Goal: Information Seeking & Learning: Learn about a topic

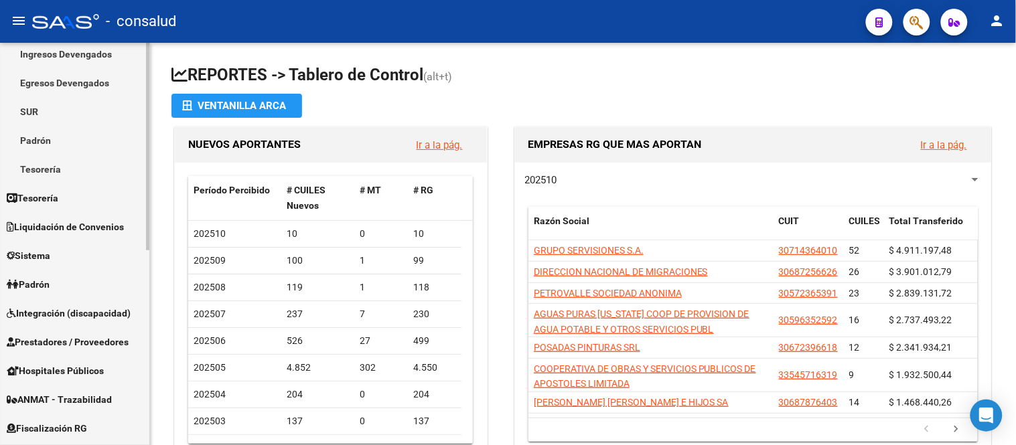
scroll to position [223, 0]
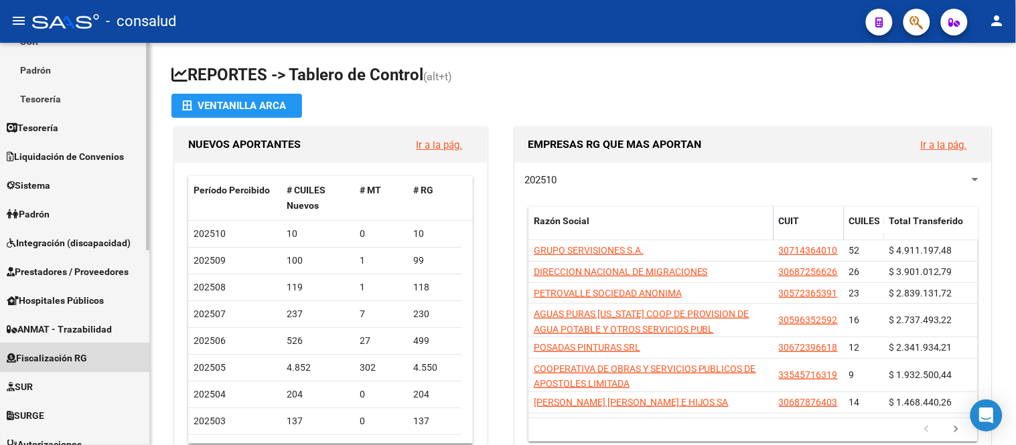
click at [94, 359] on link "Fiscalización RG" at bounding box center [74, 357] width 149 height 29
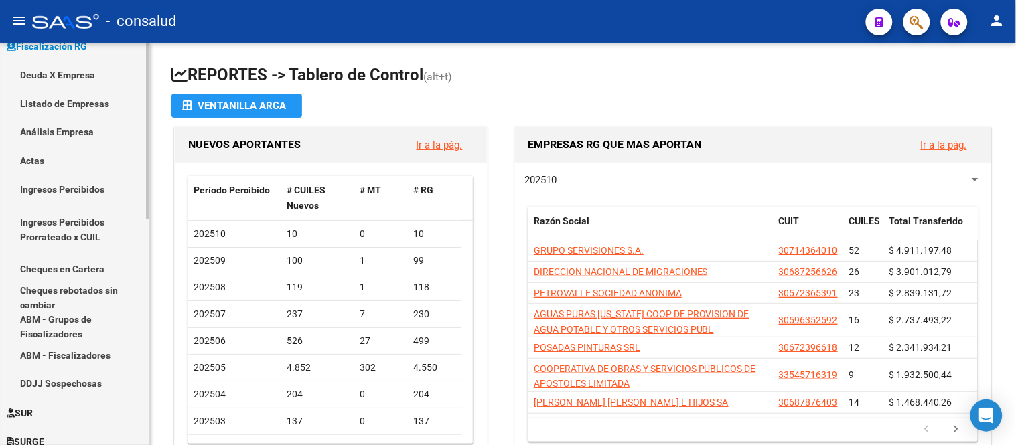
scroll to position [297, 0]
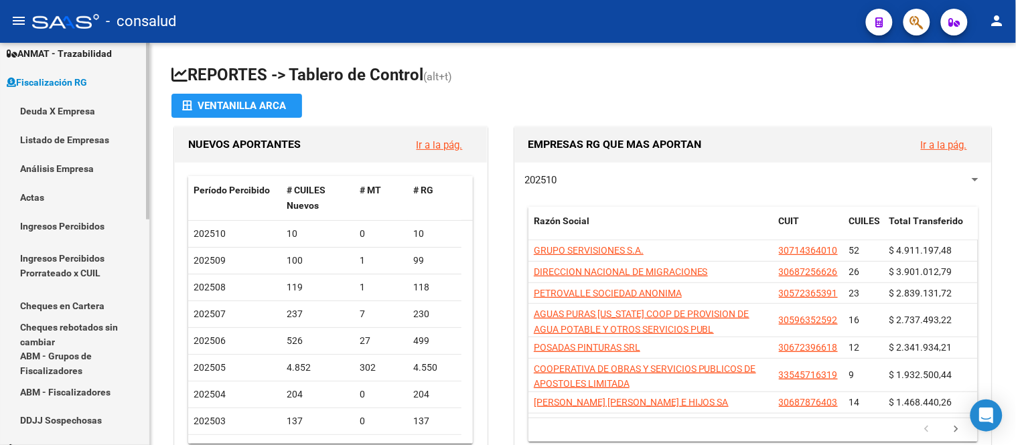
click at [56, 105] on link "Deuda X Empresa" at bounding box center [74, 110] width 149 height 29
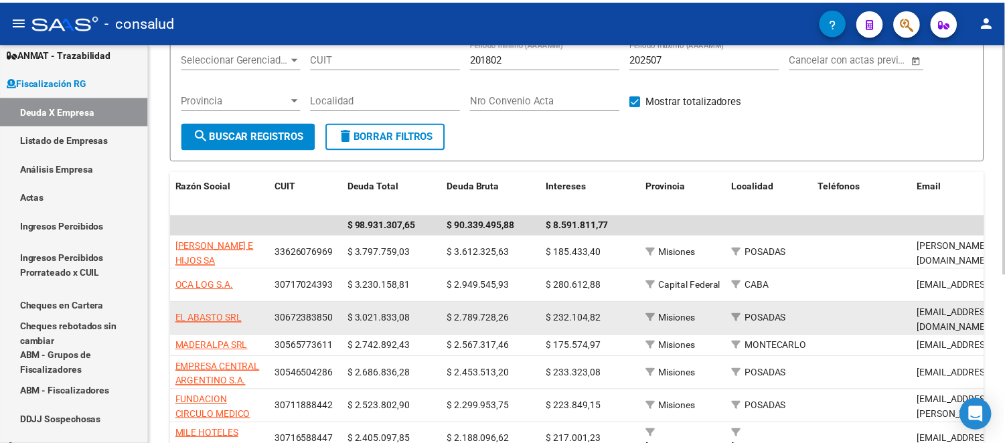
scroll to position [149, 0]
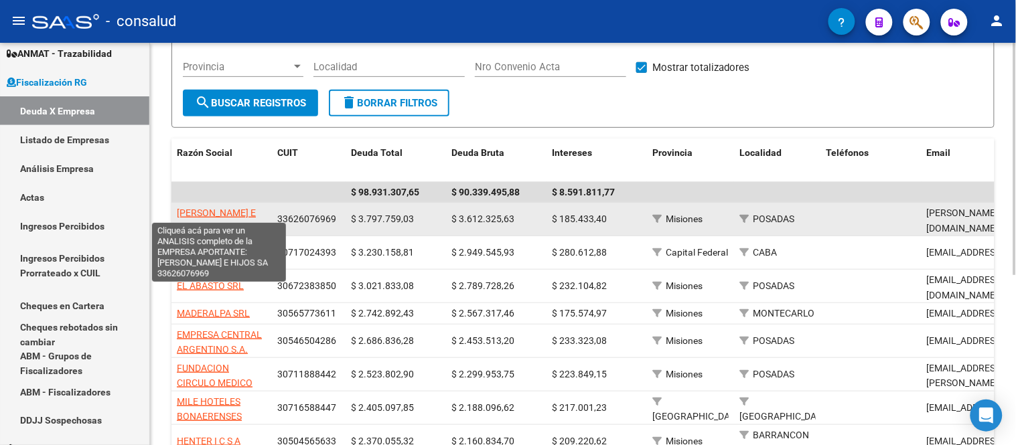
click at [228, 209] on span "[PERSON_NAME] E HIJOS SA" at bounding box center [216, 221] width 79 height 26
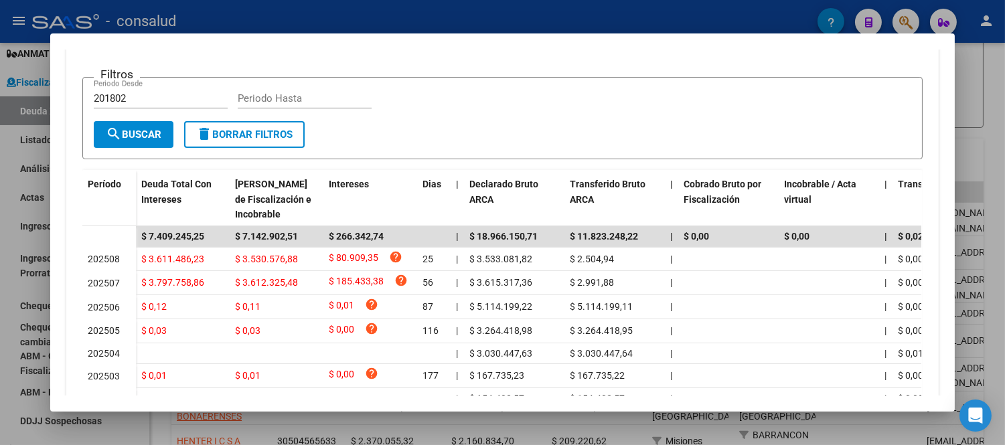
scroll to position [372, 0]
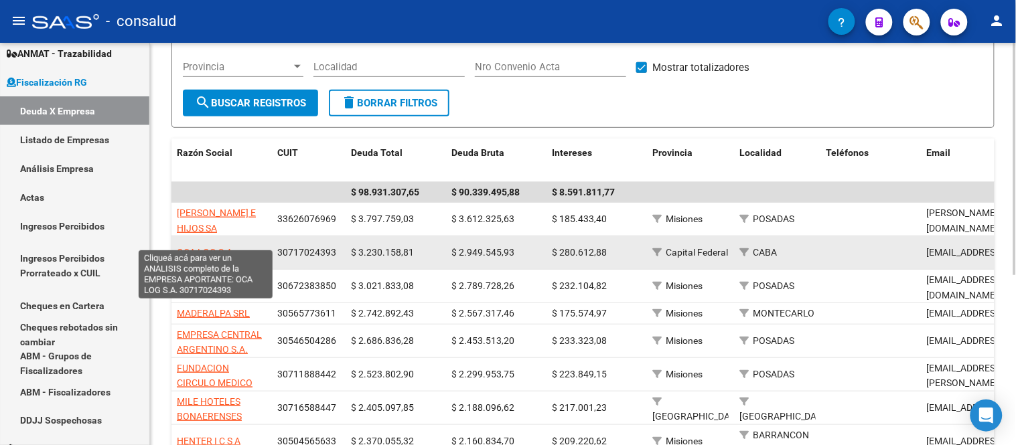
click at [217, 247] on span "OCA LOG S.A." at bounding box center [206, 252] width 58 height 11
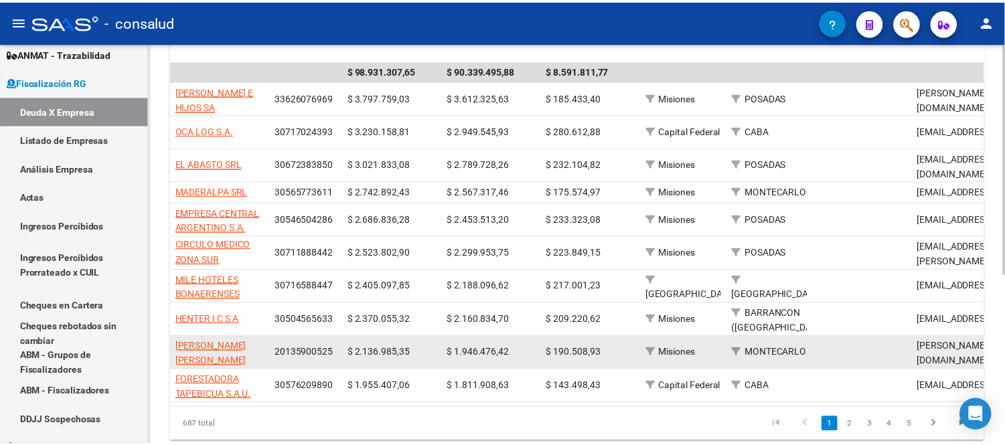
scroll to position [296, 0]
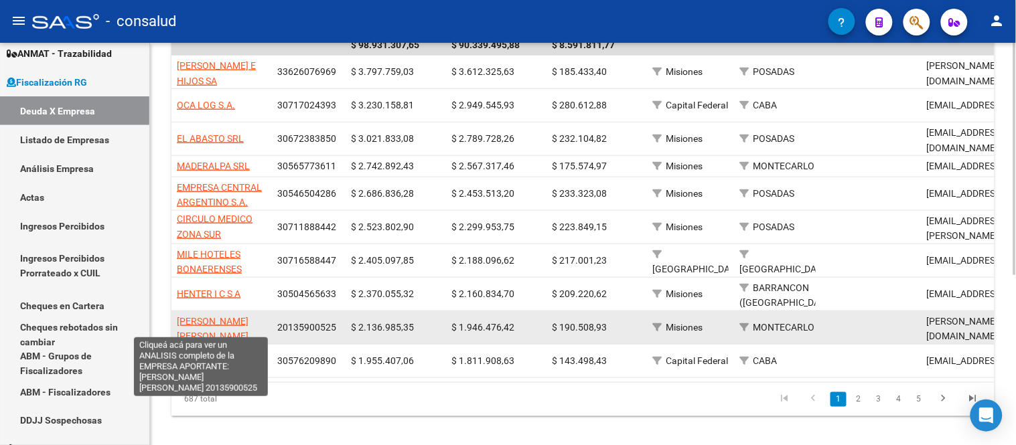
click at [199, 316] on span "[PERSON_NAME] [PERSON_NAME]" at bounding box center [213, 329] width 72 height 26
type textarea "20135900525"
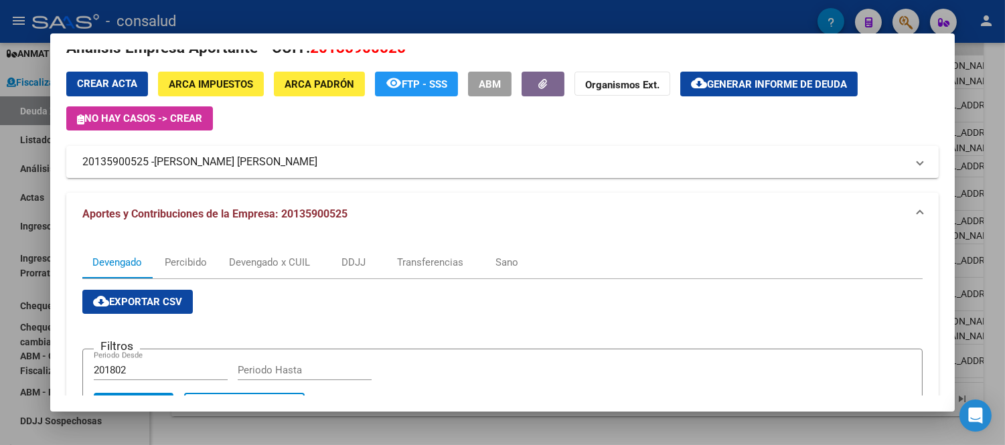
scroll to position [0, 0]
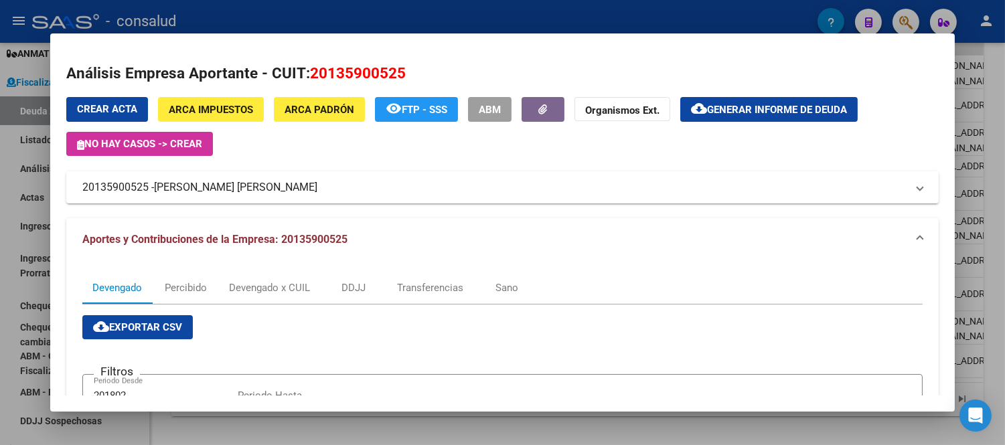
click at [770, 104] on span "Generar informe de deuda" at bounding box center [777, 110] width 140 height 12
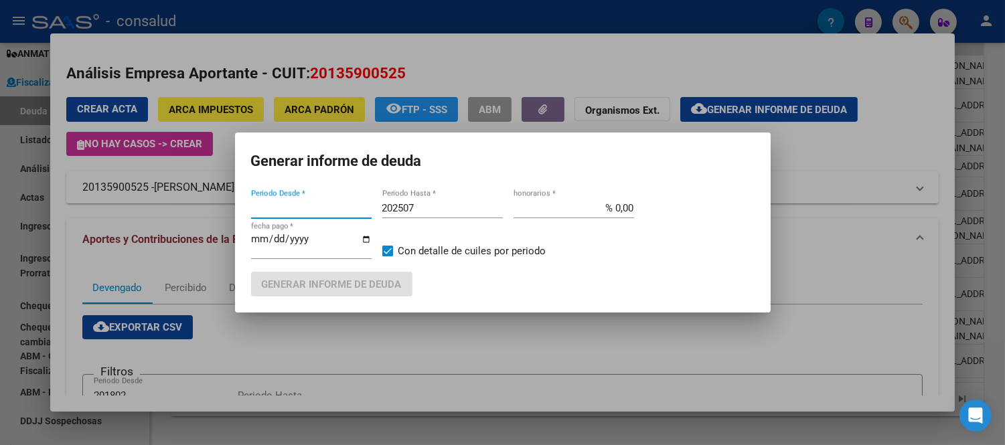
type input "201802"
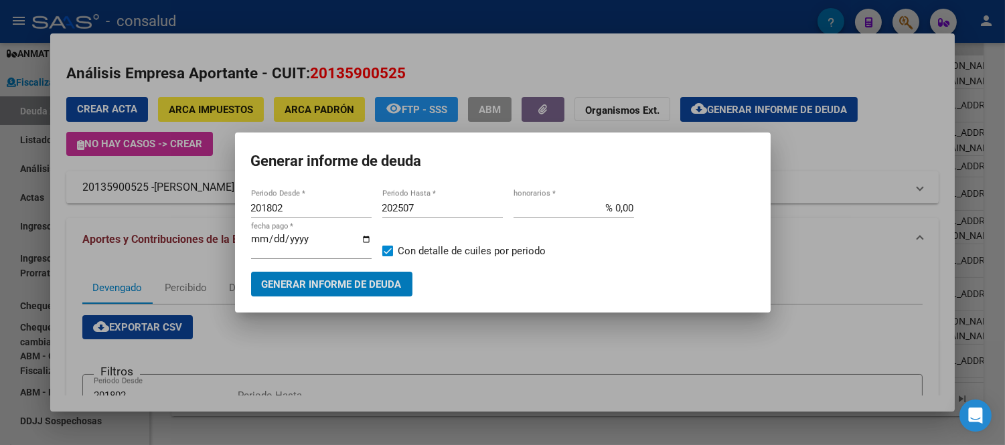
click at [352, 285] on span "Generar informe de deuda" at bounding box center [332, 285] width 140 height 12
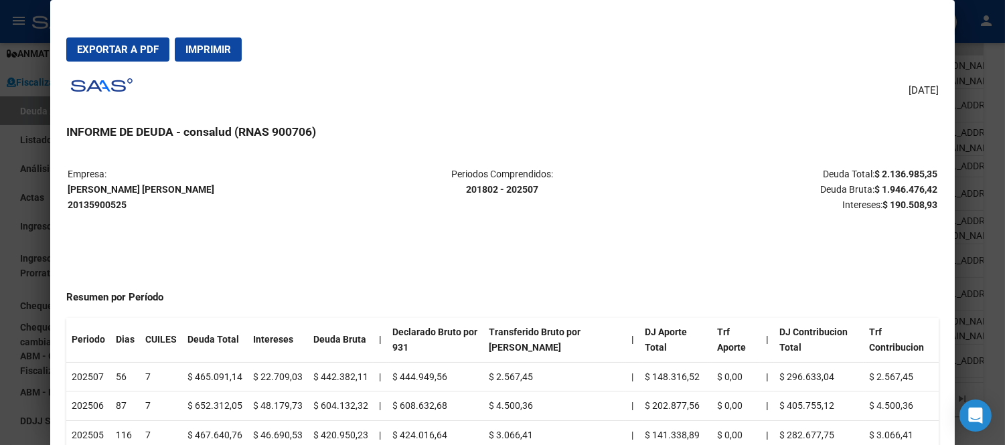
scroll to position [520, 0]
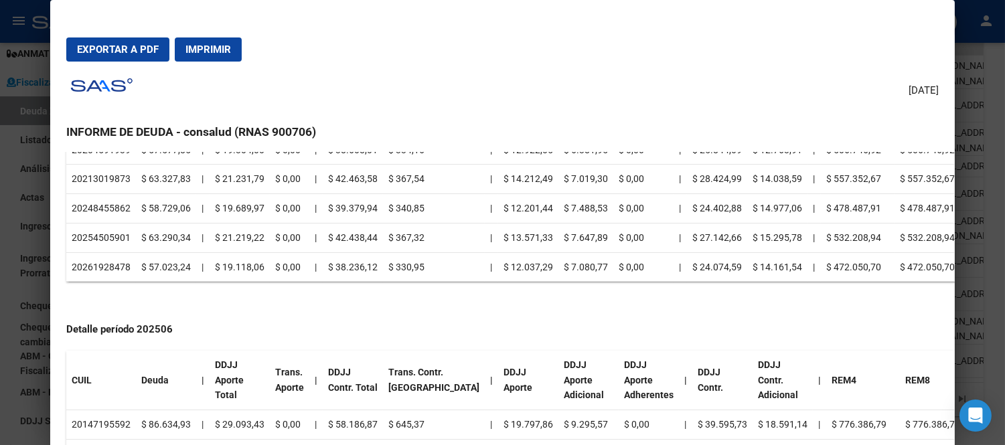
click at [218, 49] on span "Imprimir" at bounding box center [208, 50] width 46 height 12
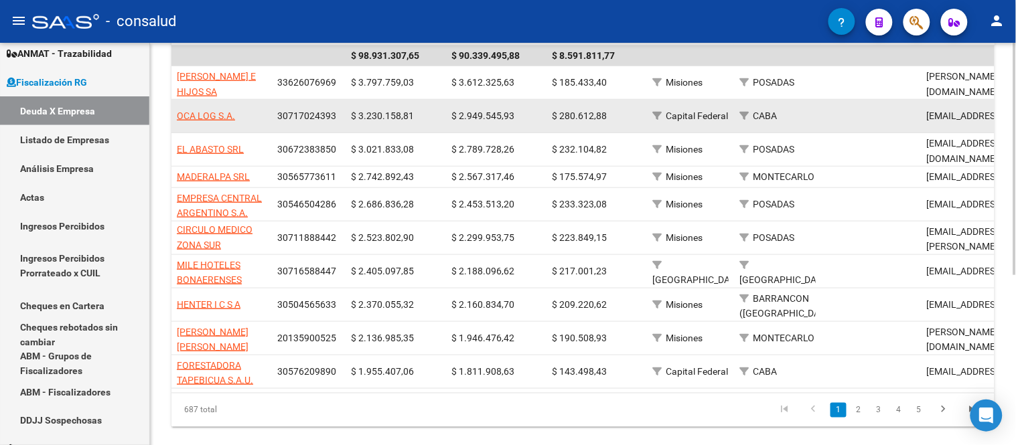
scroll to position [296, 0]
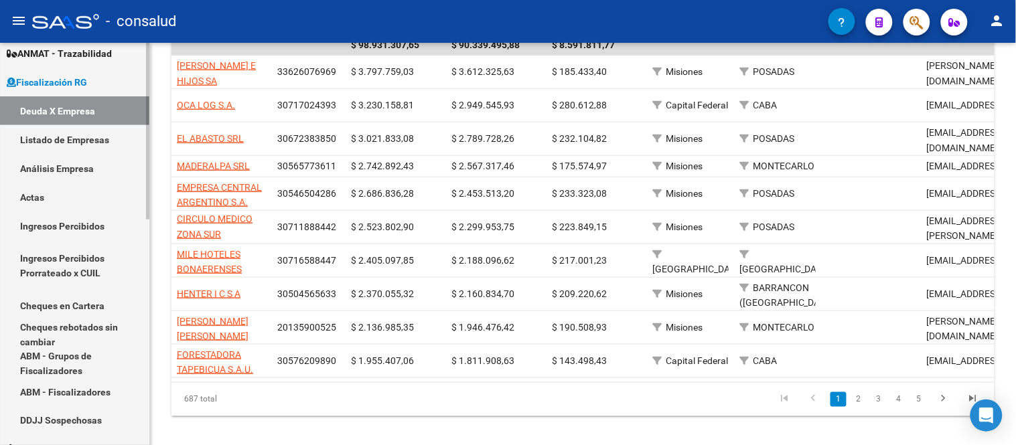
click at [71, 74] on link "Fiscalización RG" at bounding box center [74, 82] width 149 height 29
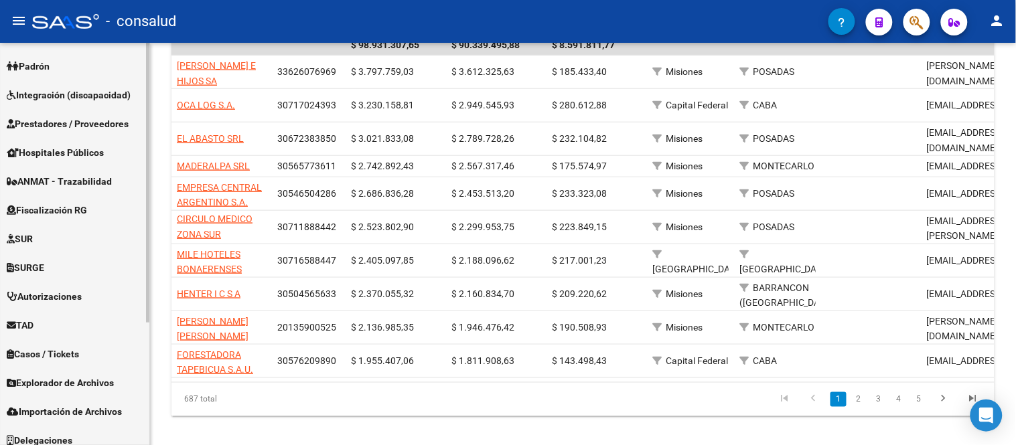
scroll to position [178, 0]
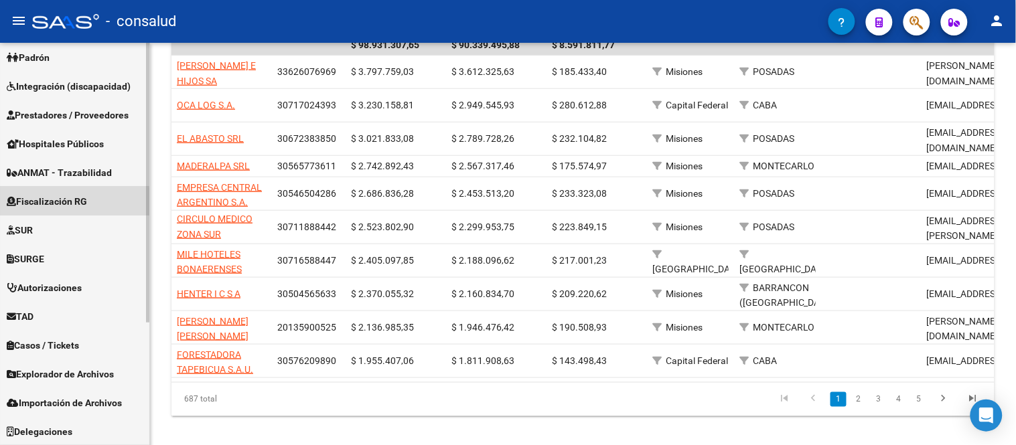
click at [63, 202] on span "Fiscalización RG" at bounding box center [47, 201] width 80 height 15
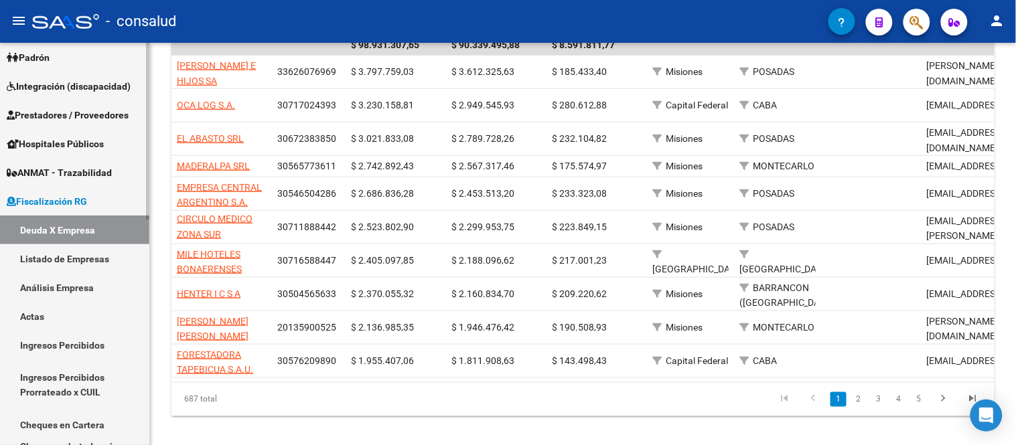
click at [64, 283] on link "Análisis Empresa" at bounding box center [74, 287] width 149 height 29
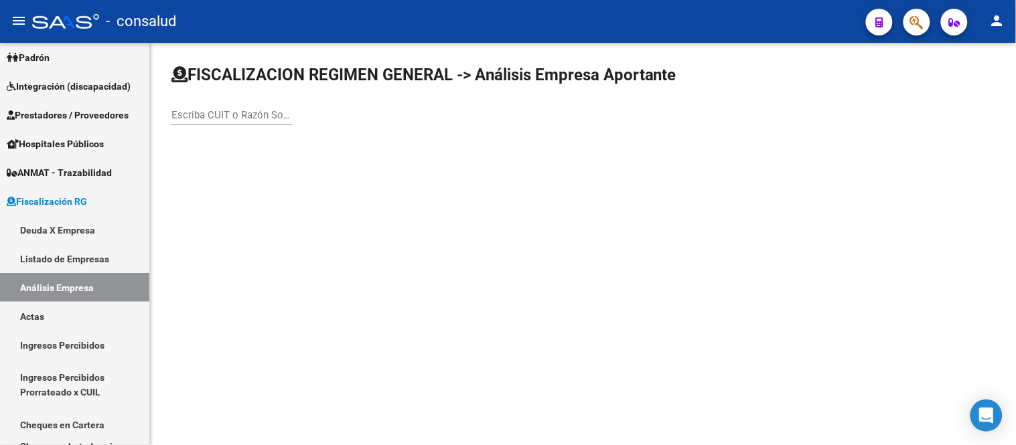
click at [208, 112] on input "Escriba CUIT o Razón Social para buscar" at bounding box center [231, 115] width 121 height 12
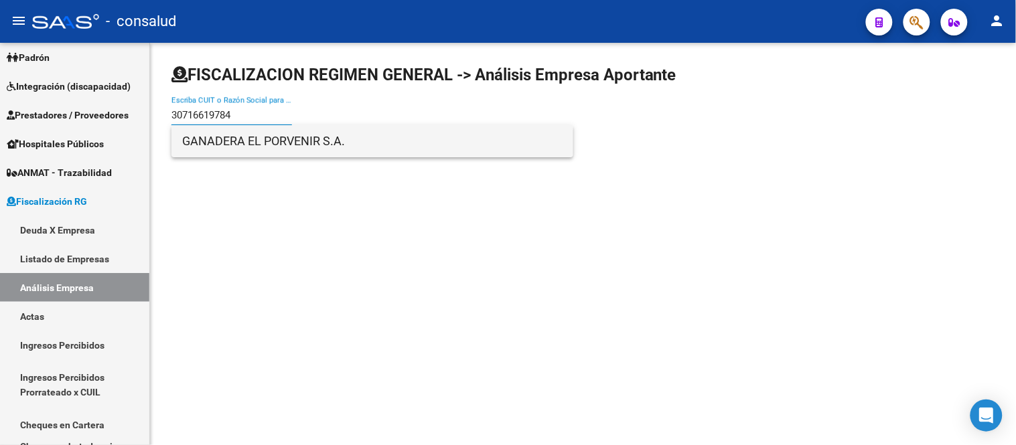
type input "30716619784"
click at [308, 143] on span "GANADERA EL PORVENIR S.A." at bounding box center [372, 141] width 380 height 32
